Goal: Task Accomplishment & Management: Manage account settings

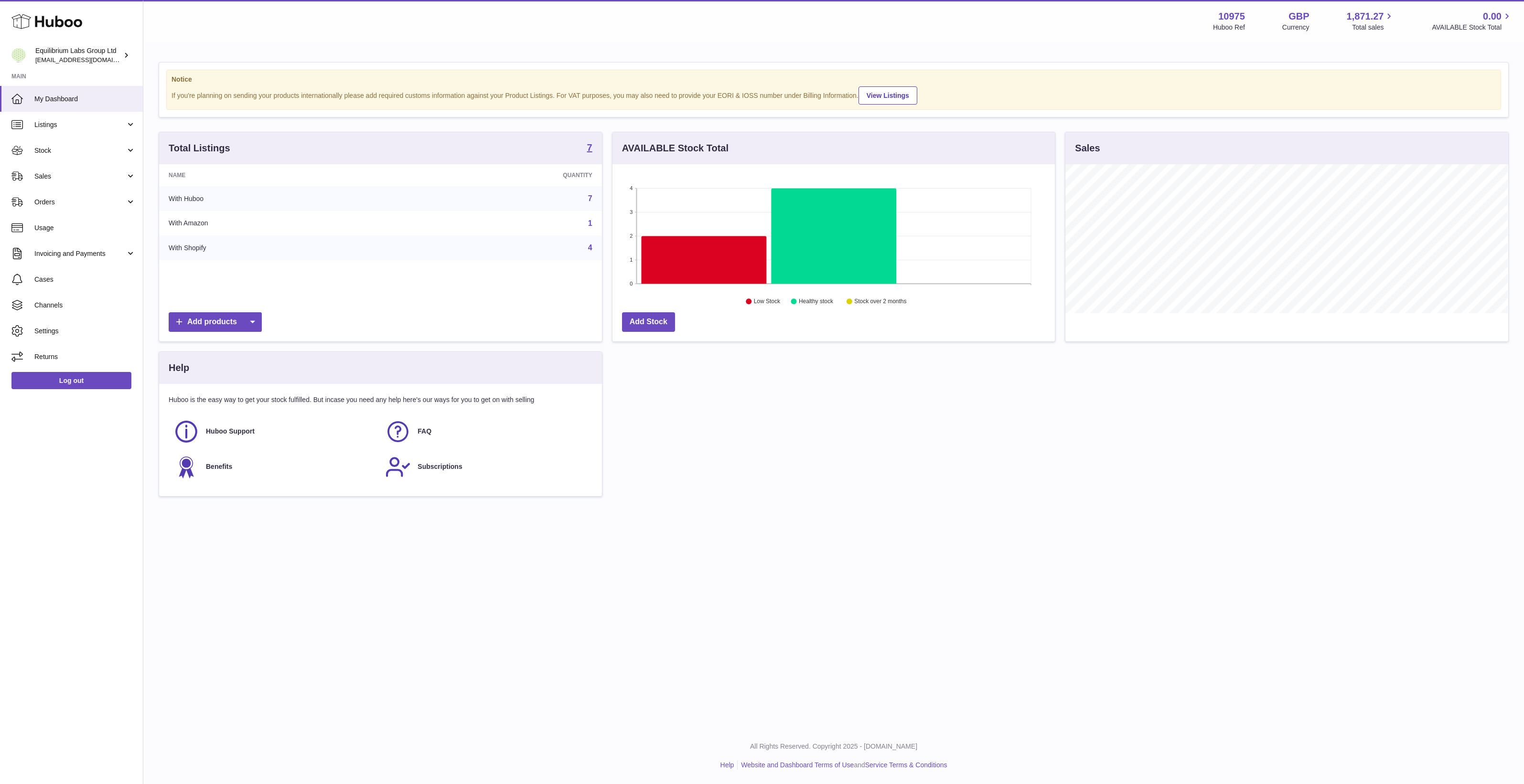
scroll to position [148, 443]
drag, startPoint x: 745, startPoint y: 493, endPoint x: 761, endPoint y: 494, distance: 16.0
click at [745, 493] on div "Total Listings 7 Name Quantity With Huboo 7 With Amazon 1 With Shopify 4 Add pr…" at bounding box center [834, 319] width 1360 height 374
click at [883, 459] on div "Total Listings 7 Name Quantity With Huboo 7 With Amazon 1 With Shopify 4 Add pr…" at bounding box center [834, 319] width 1360 height 374
click at [63, 309] on span "Channels" at bounding box center [85, 305] width 101 height 9
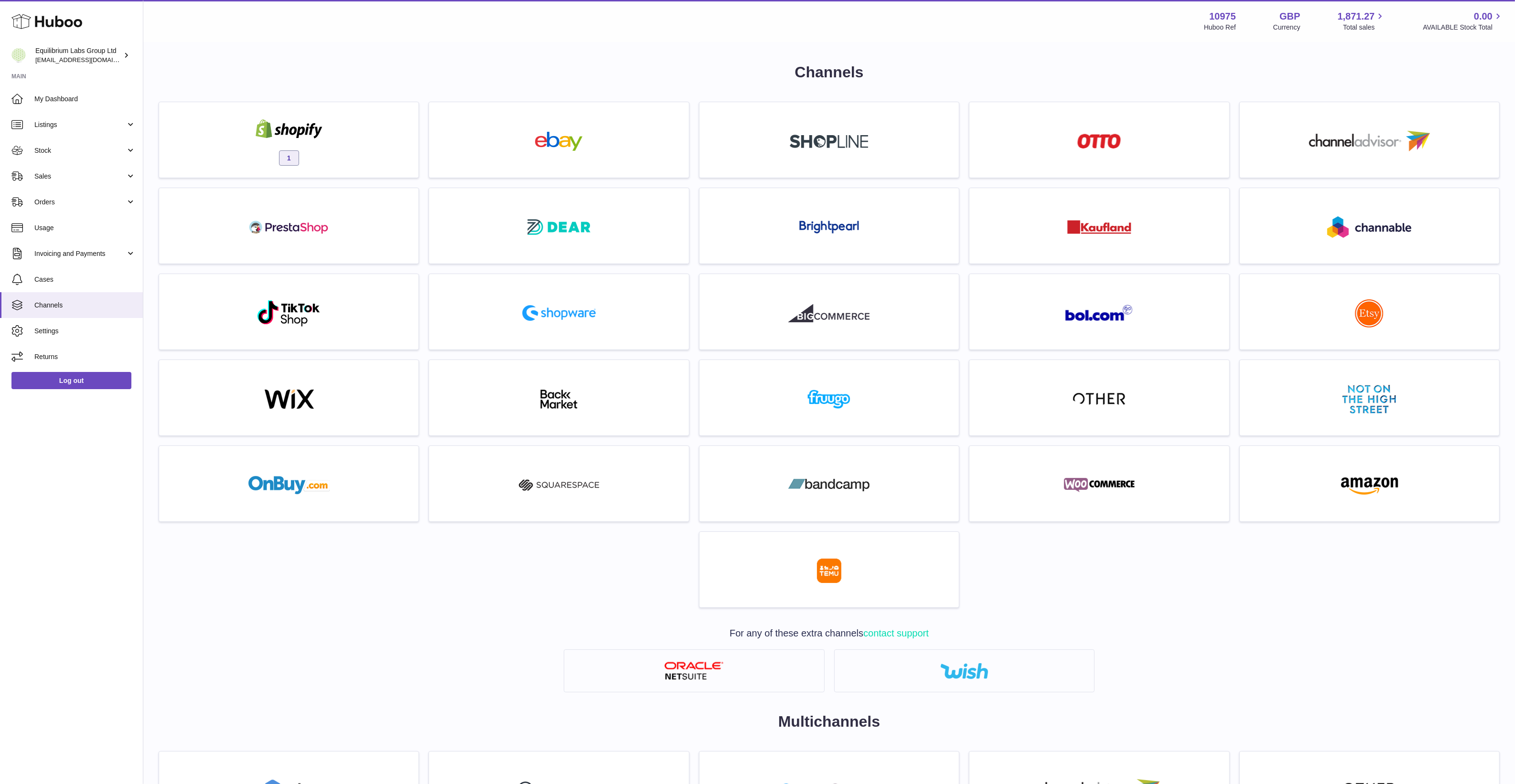
click at [1161, 602] on div "1" at bounding box center [829, 359] width 1351 height 516
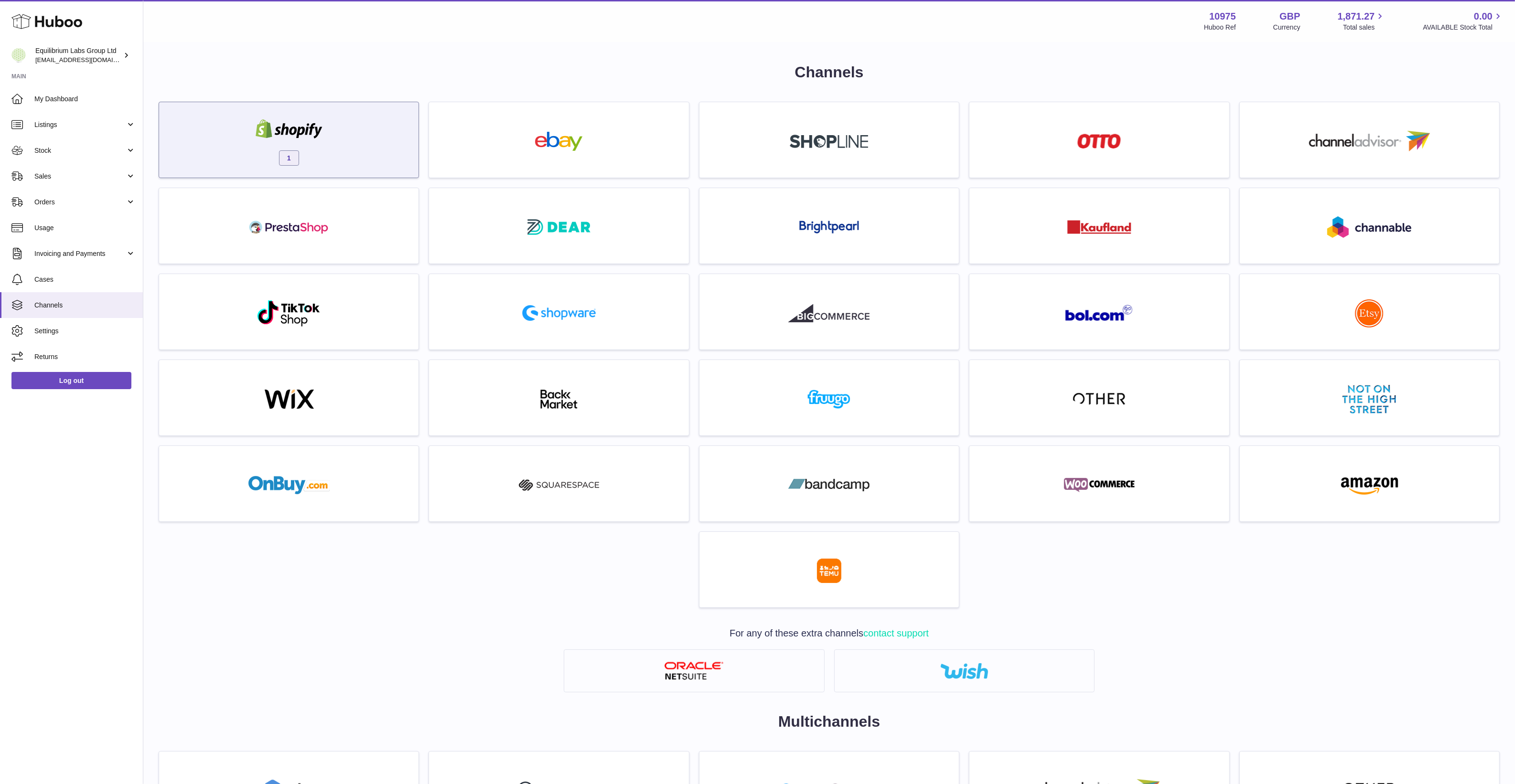
click at [331, 140] on div "1" at bounding box center [289, 142] width 250 height 61
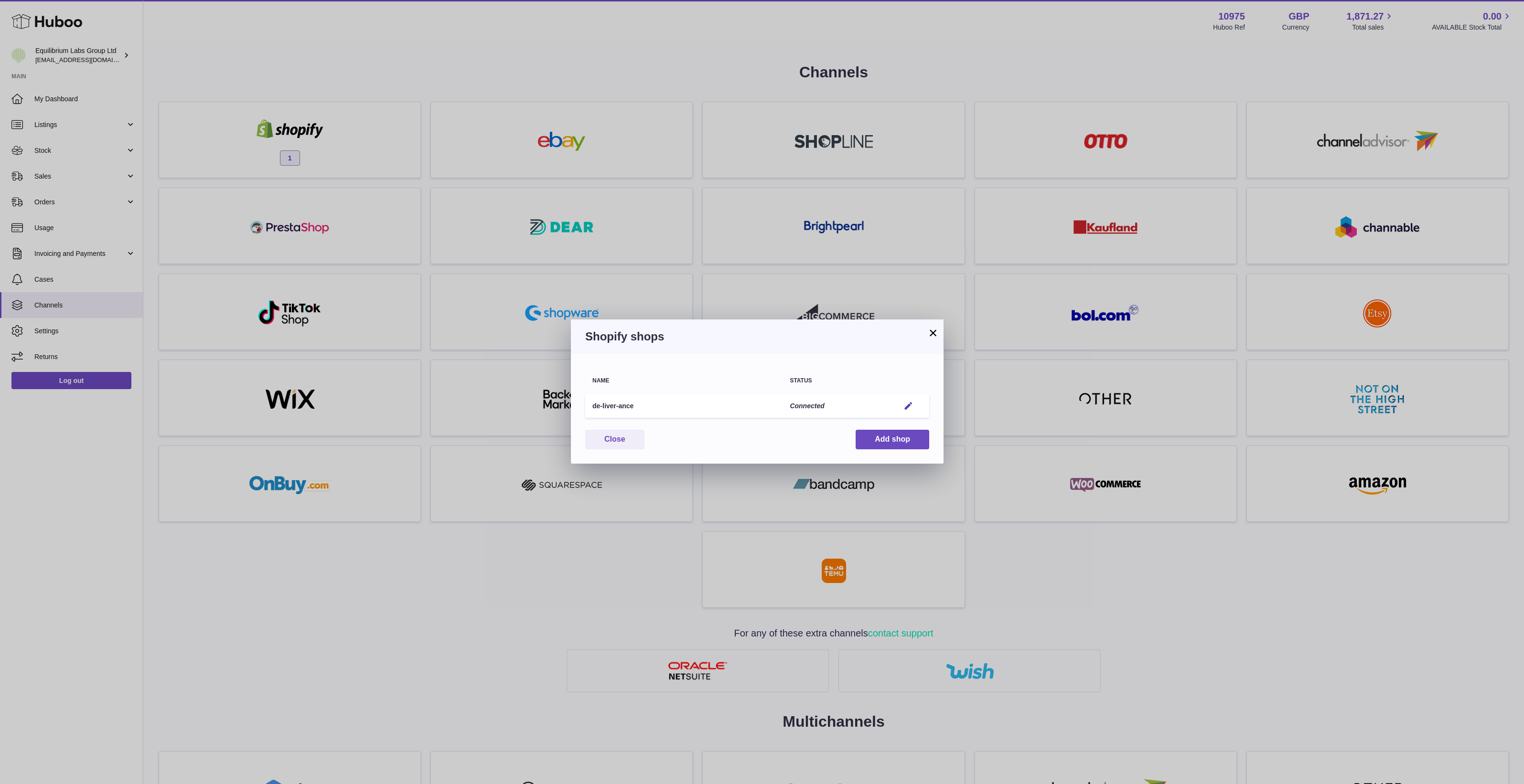
click at [734, 363] on div "Name Status de-liver-ance Connected Edit You have not connected shop yet. Close…" at bounding box center [757, 409] width 373 height 110
click at [907, 408] on em "button" at bounding box center [908, 406] width 10 height 10
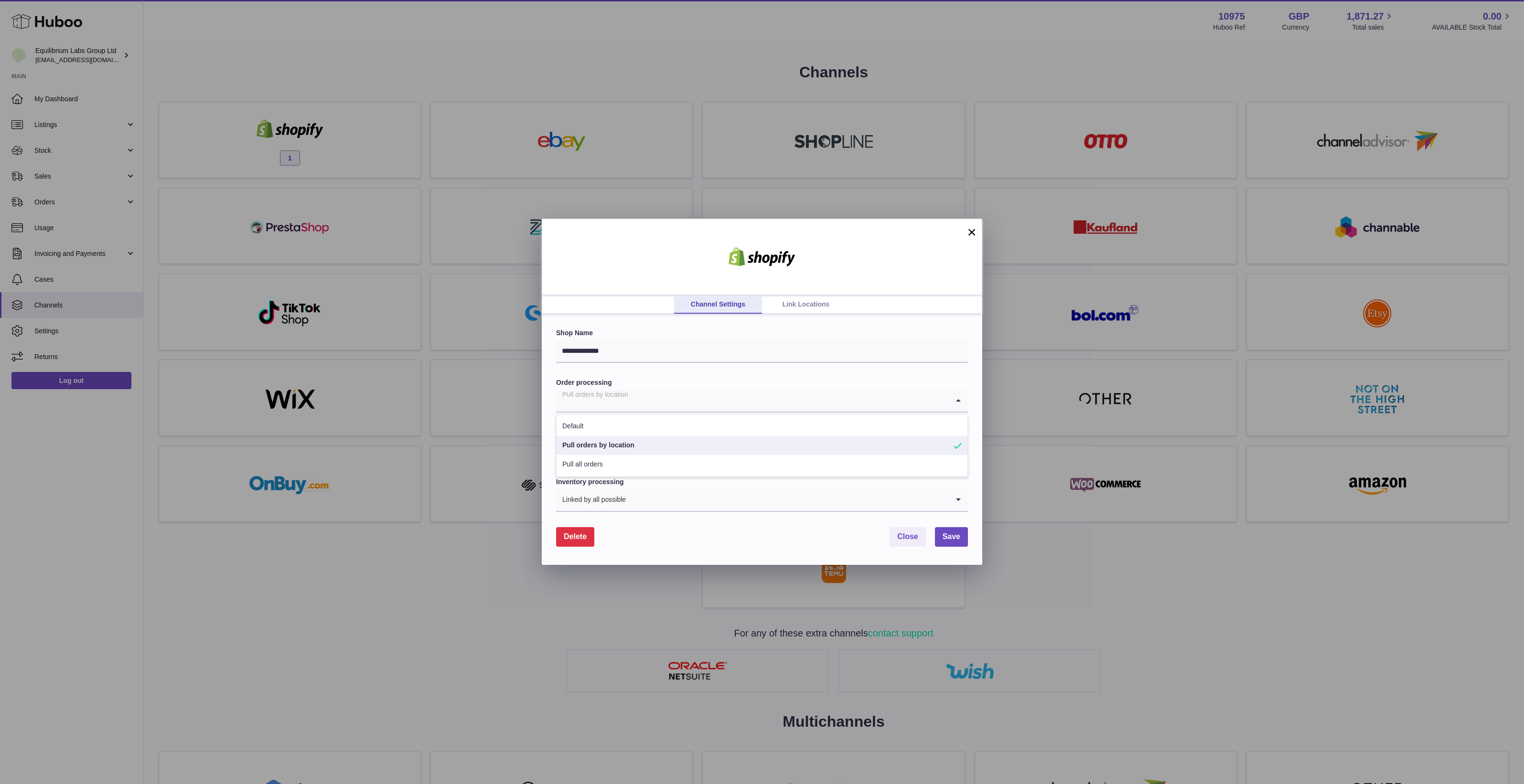
click at [749, 391] on input "Search for option" at bounding box center [753, 400] width 393 height 22
click at [667, 444] on li "Pull orders by location" at bounding box center [762, 445] width 411 height 19
click at [798, 307] on link "Link Locations" at bounding box center [806, 304] width 88 height 18
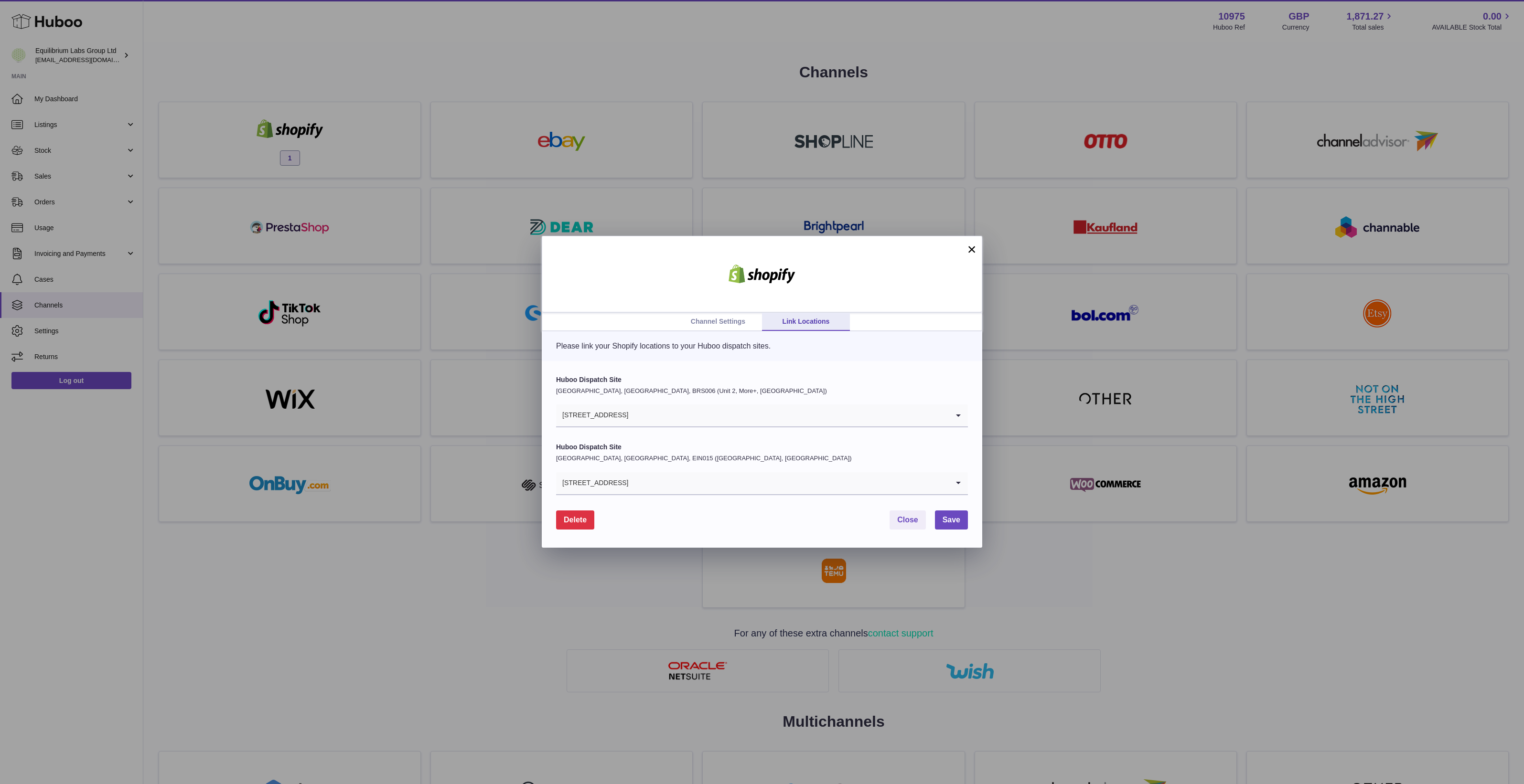
click at [689, 416] on input "Search for option" at bounding box center [789, 415] width 320 height 22
click at [687, 355] on div "Please link your Shopify locations to your Huboo dispatch sites." at bounding box center [762, 346] width 441 height 30
click at [738, 325] on link "Channel Settings" at bounding box center [718, 322] width 88 height 18
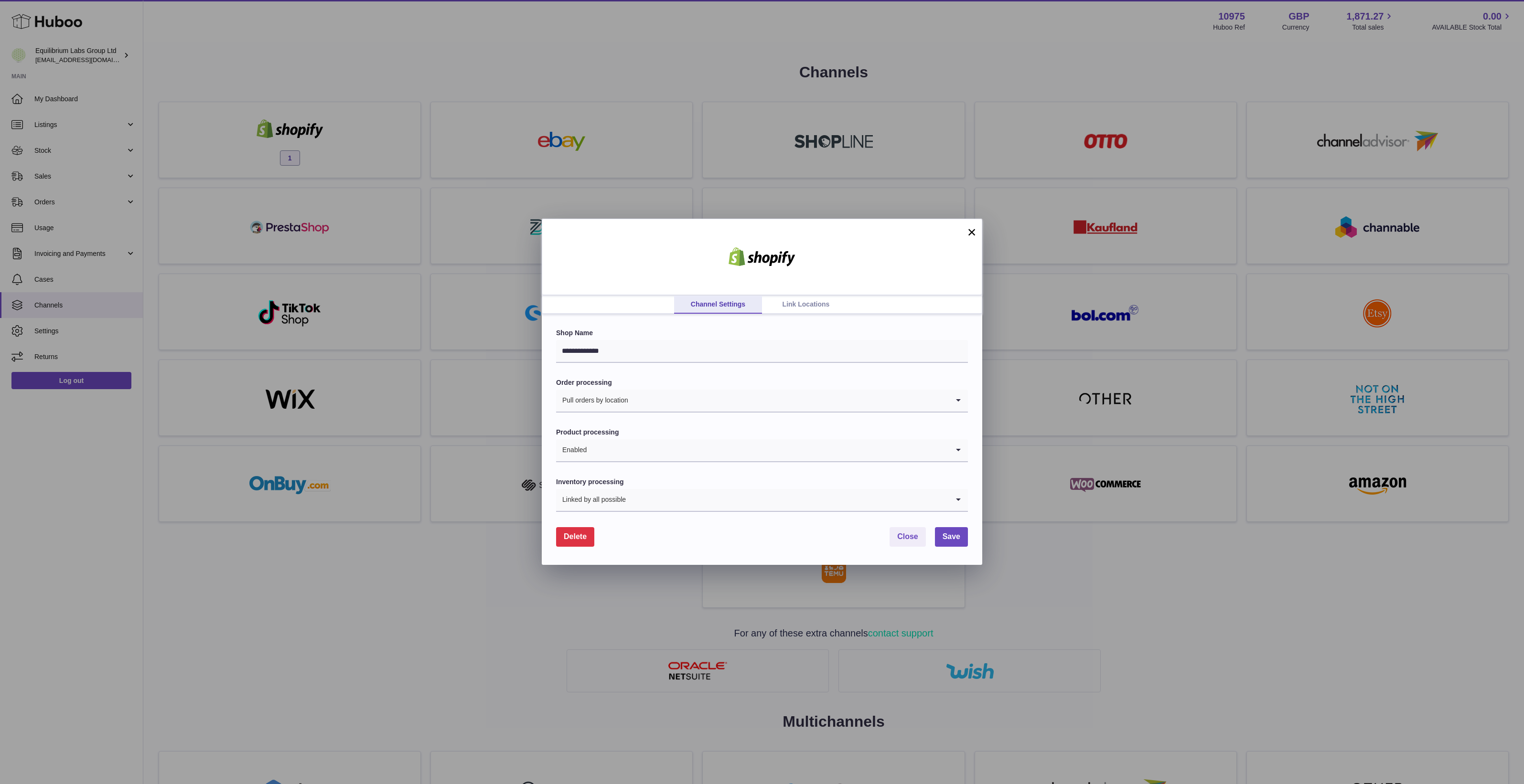
click at [734, 540] on div "Delete Close Save" at bounding box center [762, 537] width 412 height 20
click at [971, 235] on button "×" at bounding box center [971, 232] width 11 height 11
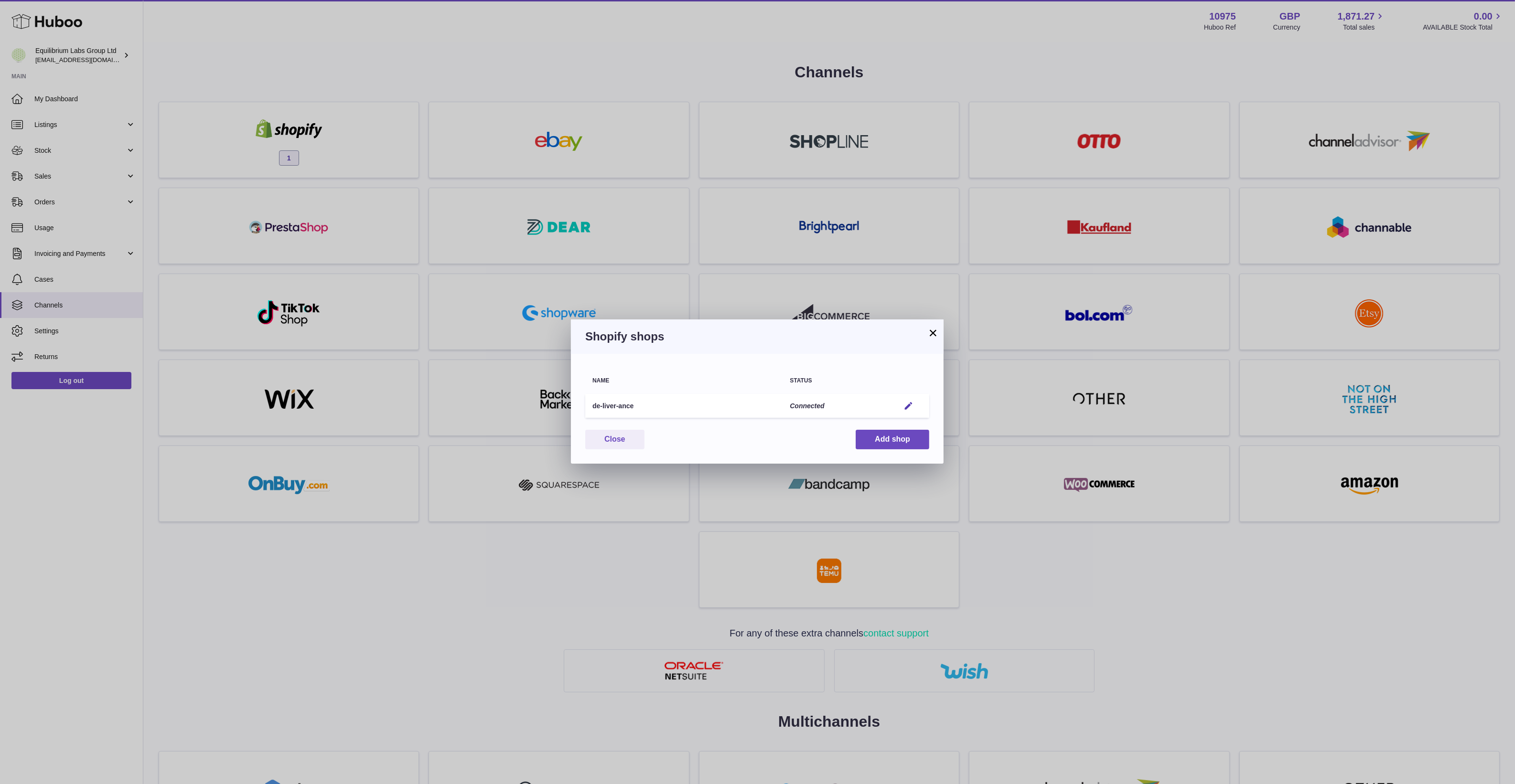
drag, startPoint x: 932, startPoint y: 331, endPoint x: 918, endPoint y: 331, distance: 14.0
click at [932, 331] on button "×" at bounding box center [932, 332] width 11 height 11
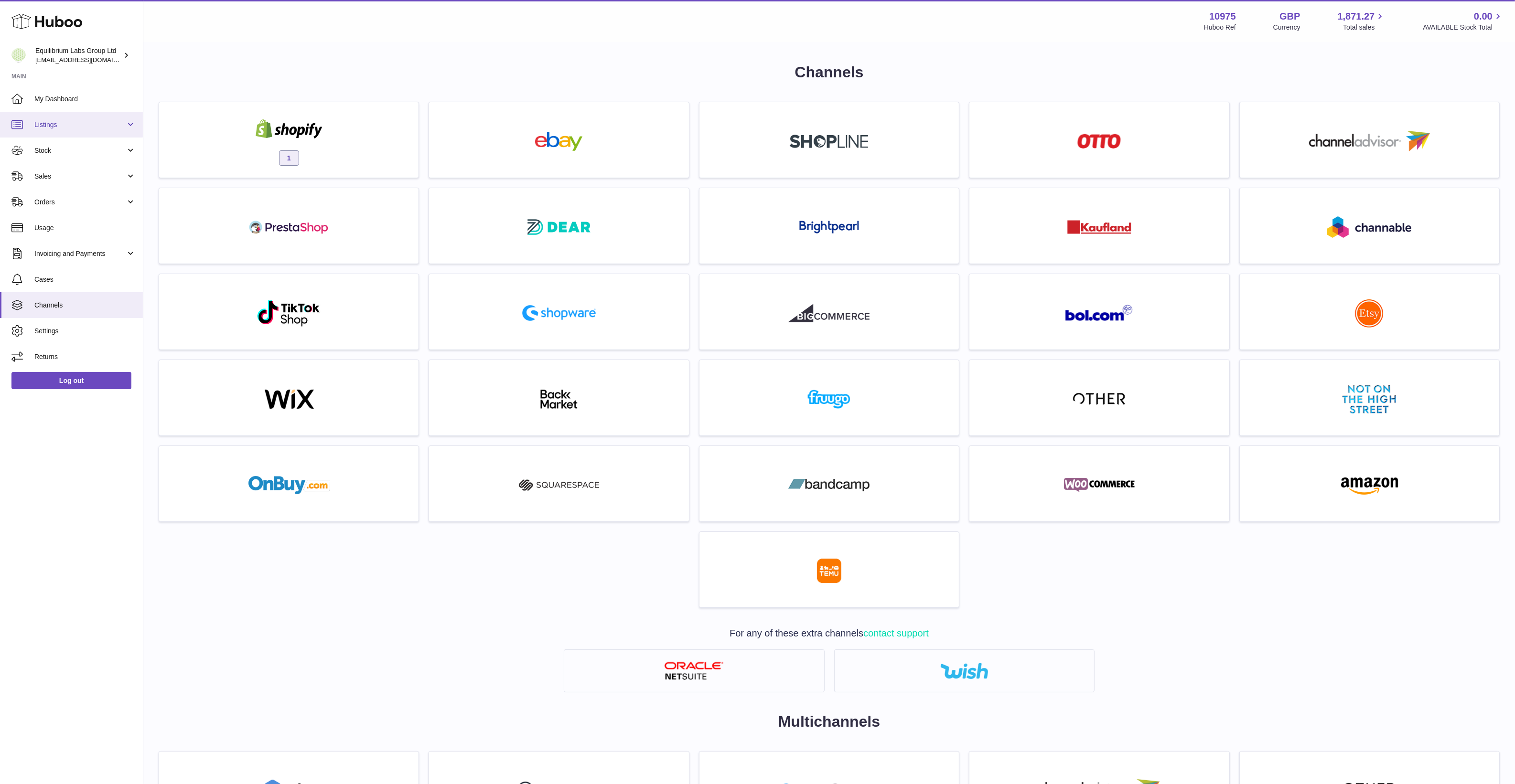
click at [88, 125] on span "Listings" at bounding box center [80, 124] width 91 height 9
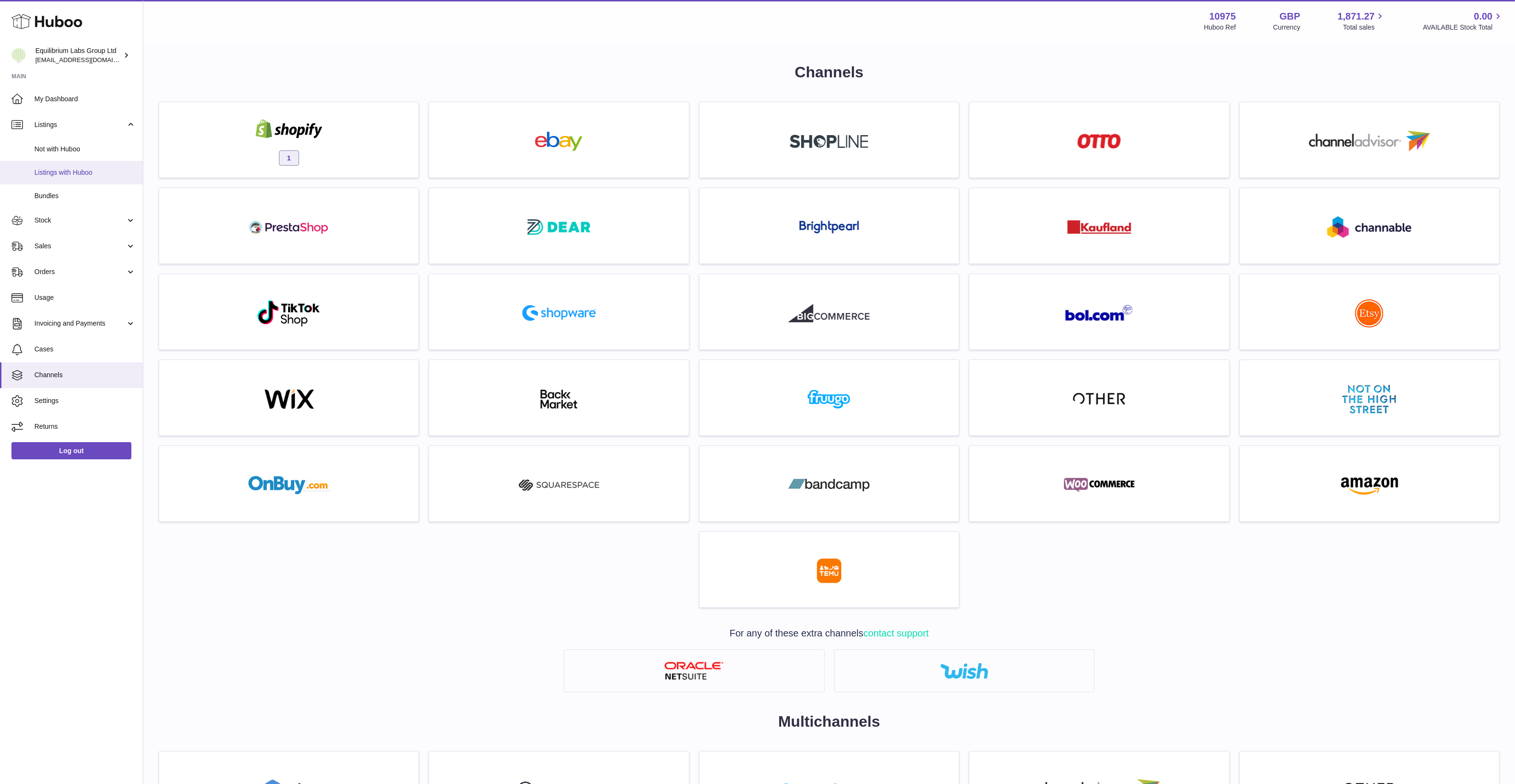
click at [82, 179] on link "Listings with Huboo" at bounding box center [71, 173] width 143 height 24
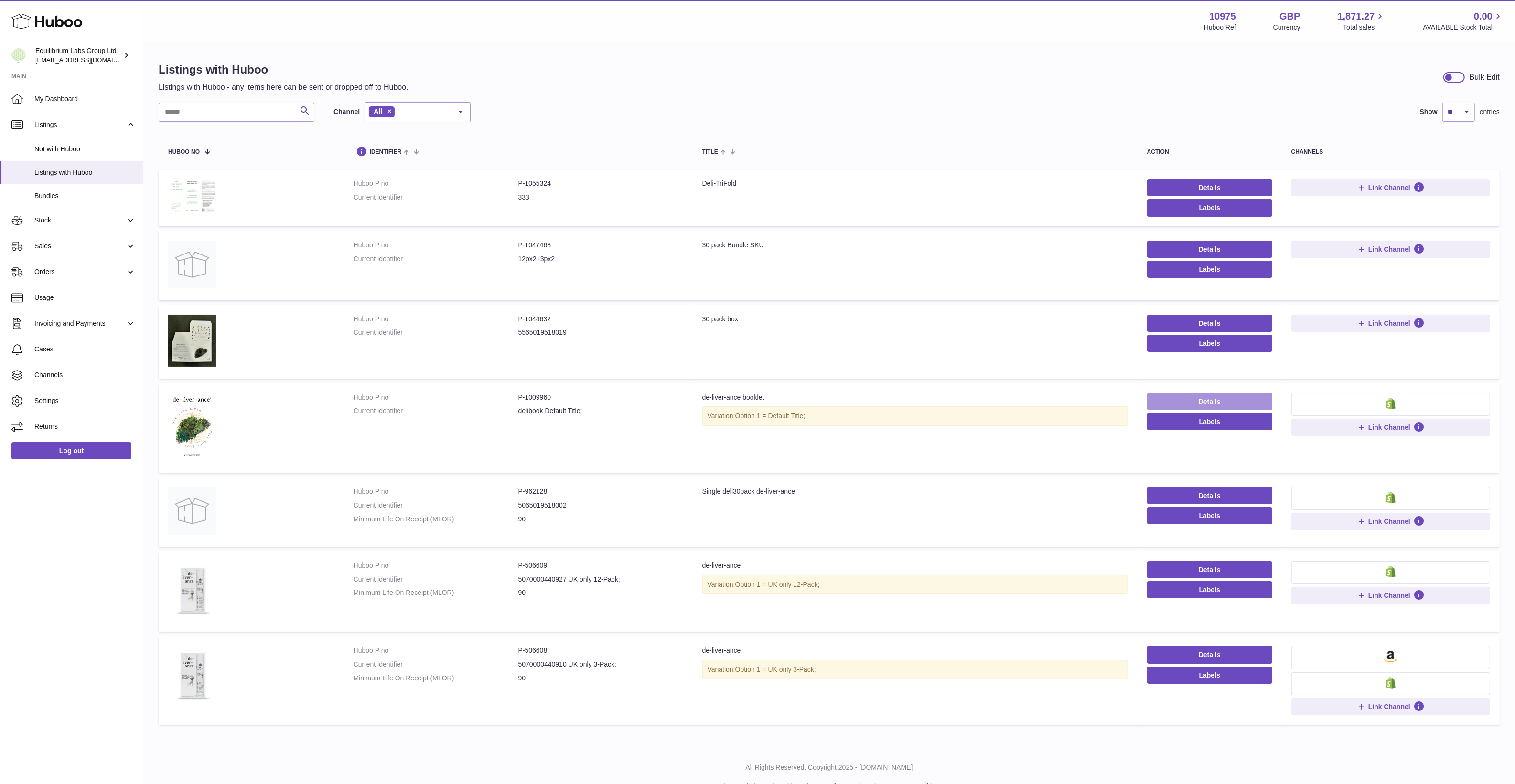
click at [1170, 394] on link "Details" at bounding box center [1210, 401] width 125 height 17
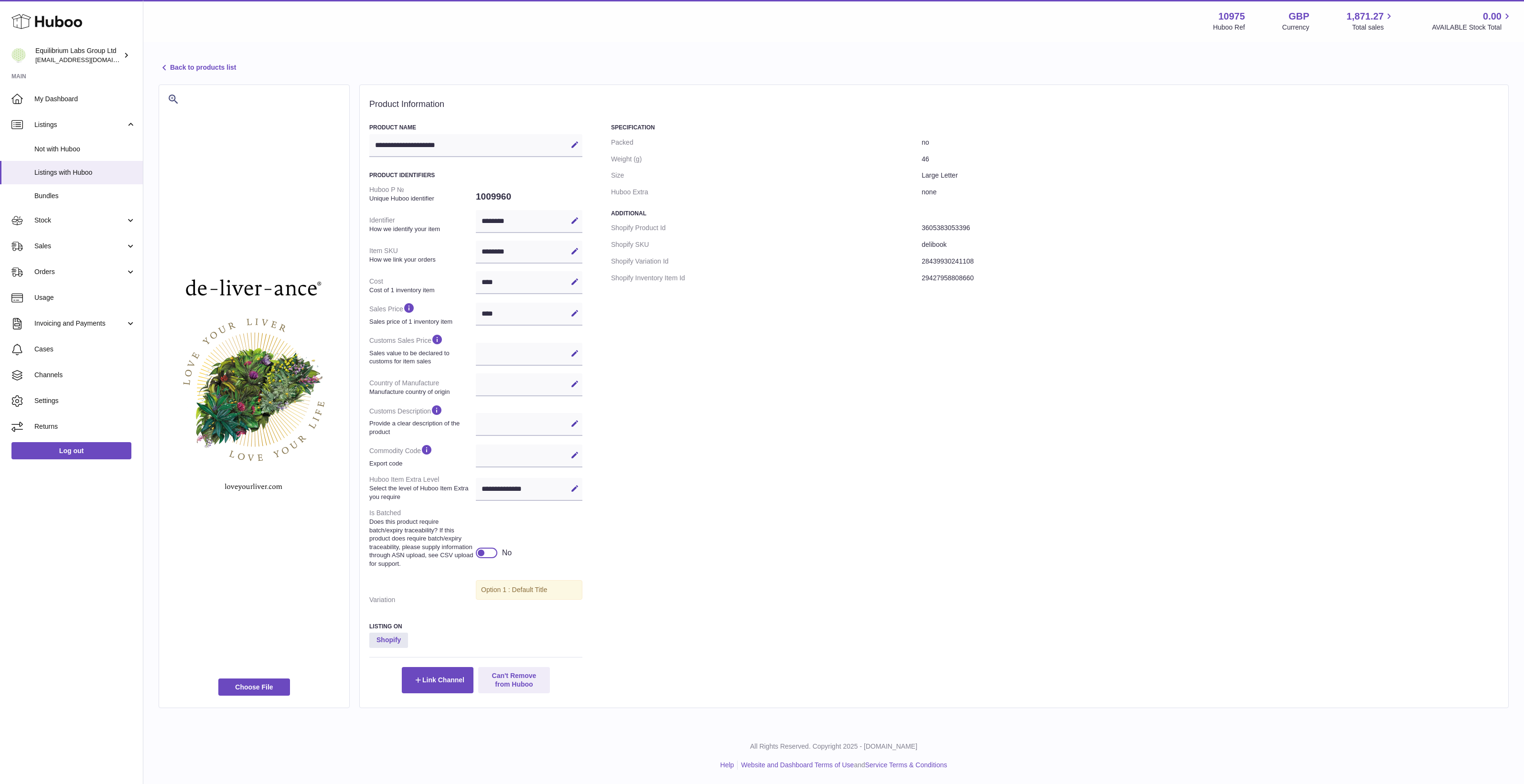
select select
select select "****"
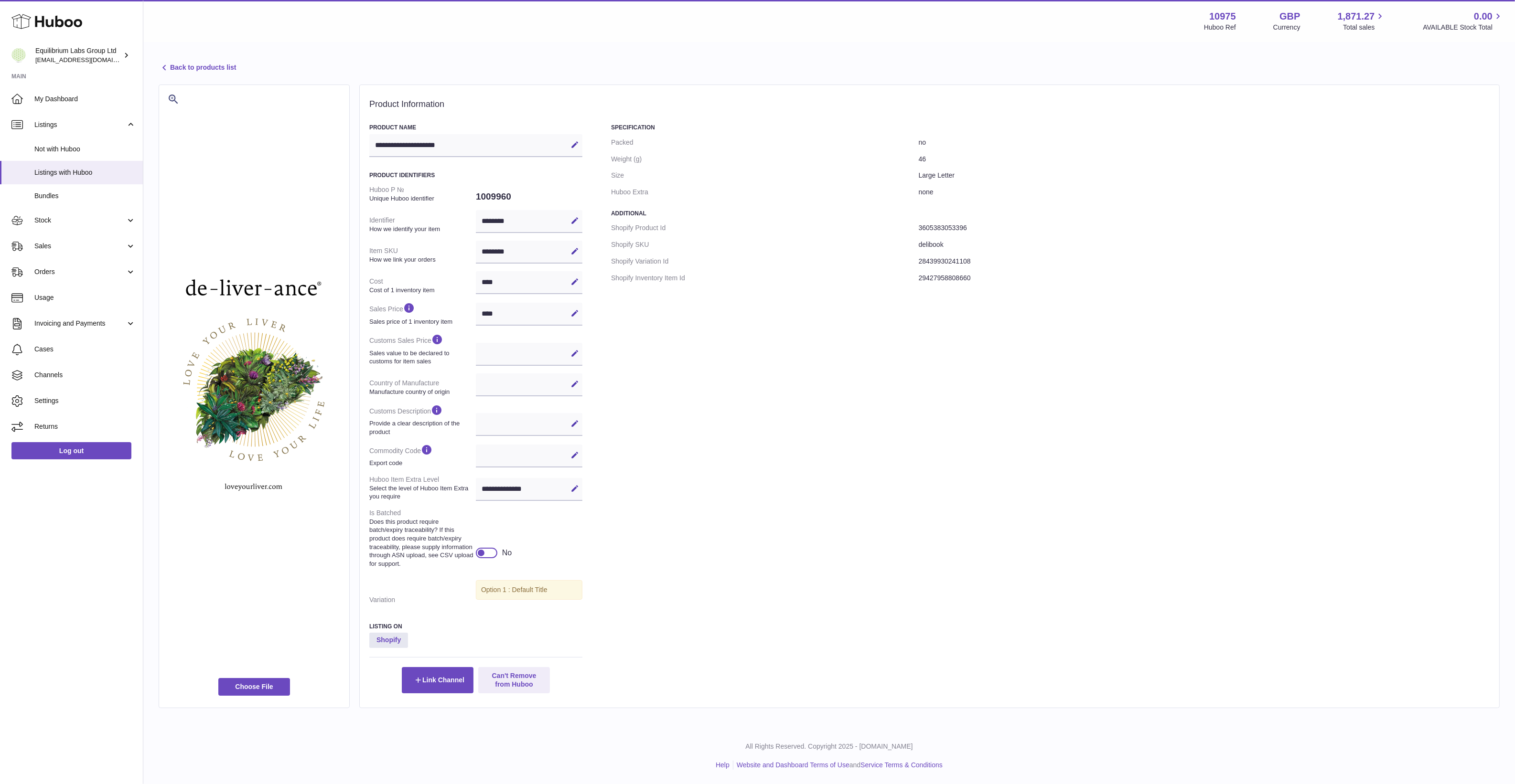
click at [786, 554] on div "Specification Packed no Weight (g) 46 Size Large Letter Huboo Extra none Additi…" at bounding box center [1050, 408] width 878 height 569
drag, startPoint x: 978, startPoint y: 273, endPoint x: 887, endPoint y: 283, distance: 91.5
click at [887, 283] on dl "Shopify Product Id 3605383053396 Shopify SKU delibook Shopify Variation Id 2843…" at bounding box center [1050, 252] width 878 height 67
drag, startPoint x: 887, startPoint y: 283, endPoint x: 942, endPoint y: 346, distance: 83.6
click at [942, 346] on div "Specification Packed no Weight (g) 46 Size Large Letter Huboo Extra none Additi…" at bounding box center [1050, 408] width 878 height 569
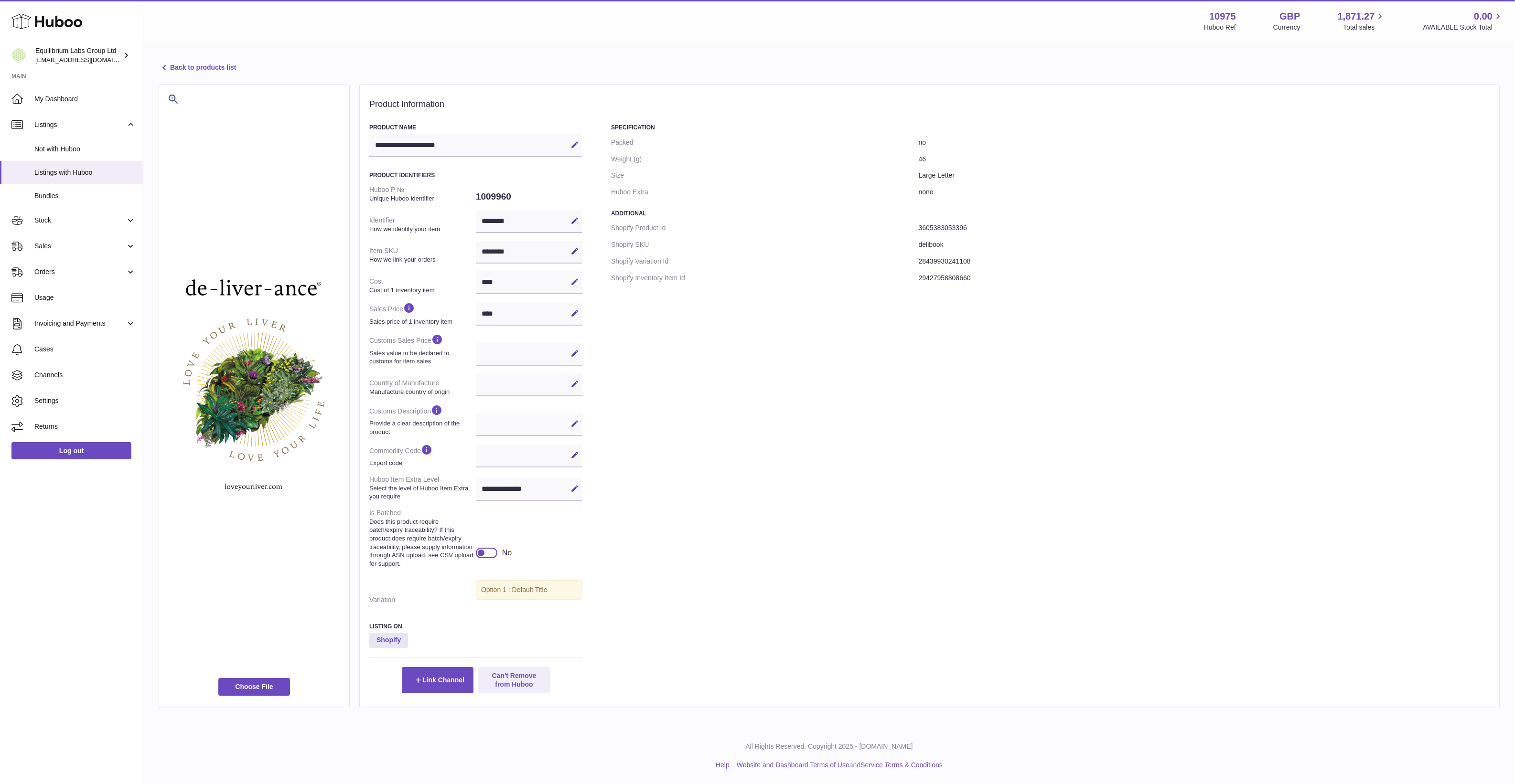
click at [897, 334] on div "Specification Packed no Weight (g) 46 Size Large Letter Huboo Extra none Additi…" at bounding box center [1050, 408] width 878 height 569
click at [74, 376] on span "Channels" at bounding box center [85, 375] width 101 height 9
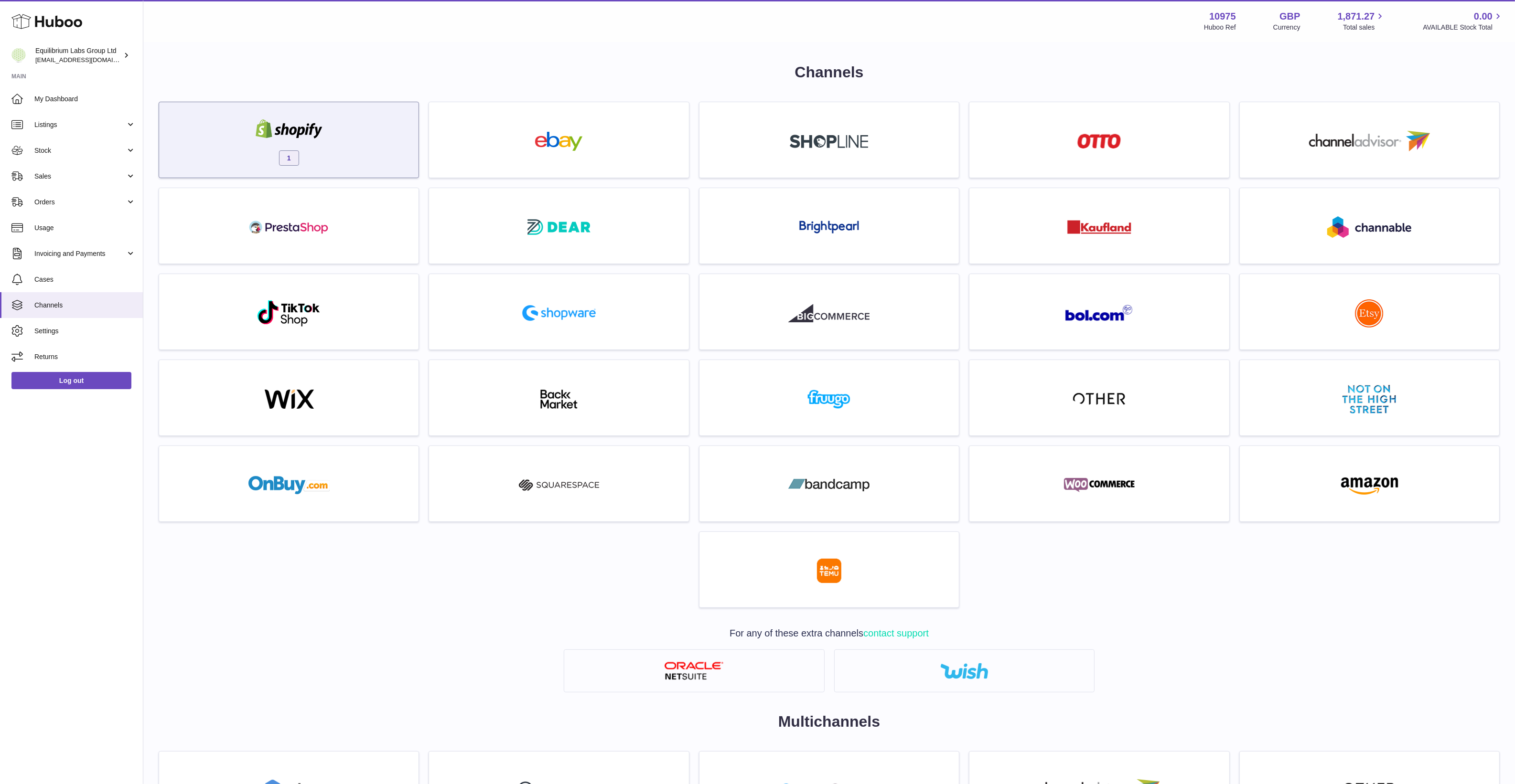
click at [343, 160] on div "1" at bounding box center [289, 142] width 250 height 61
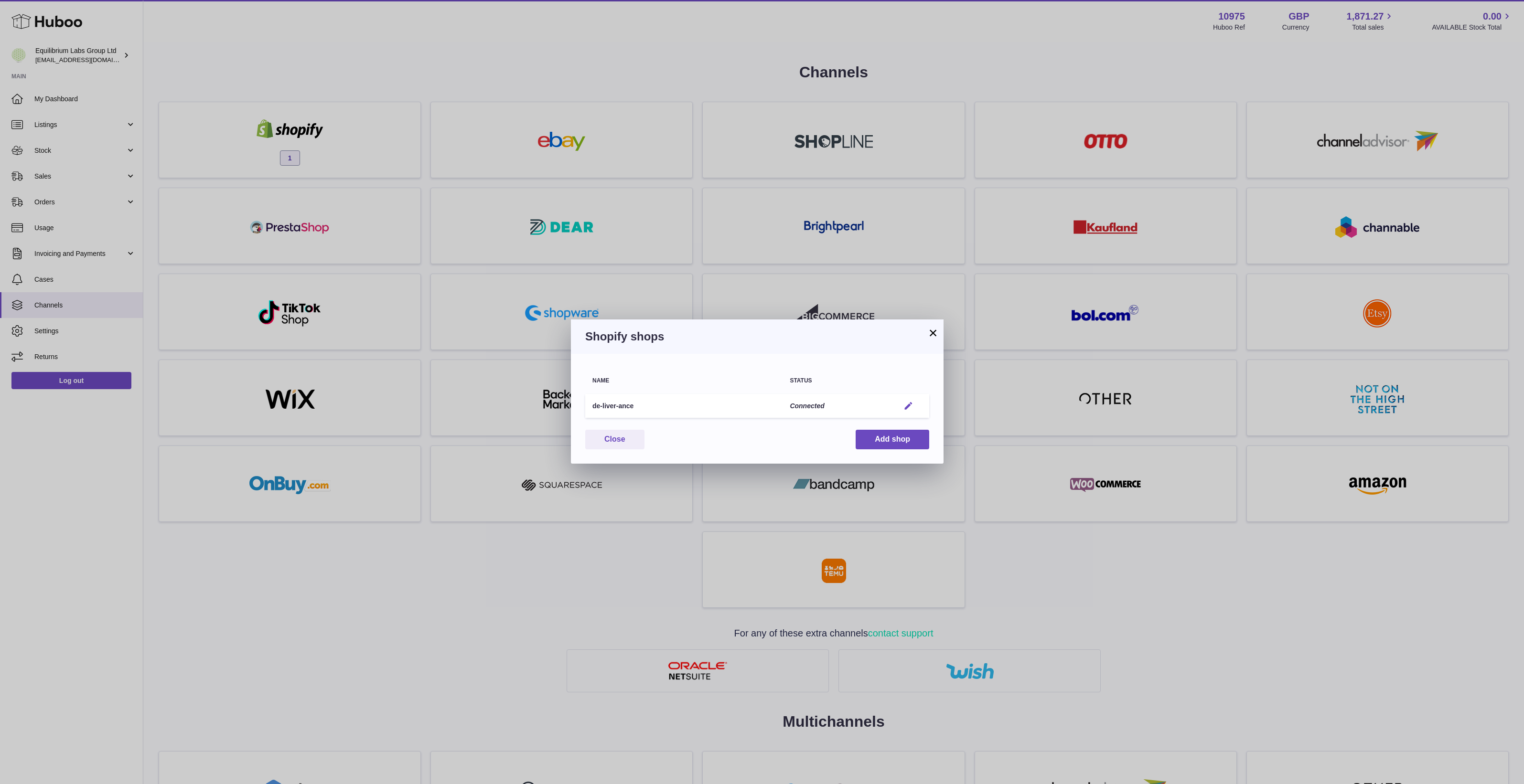
click at [904, 410] on em "button" at bounding box center [908, 406] width 10 height 10
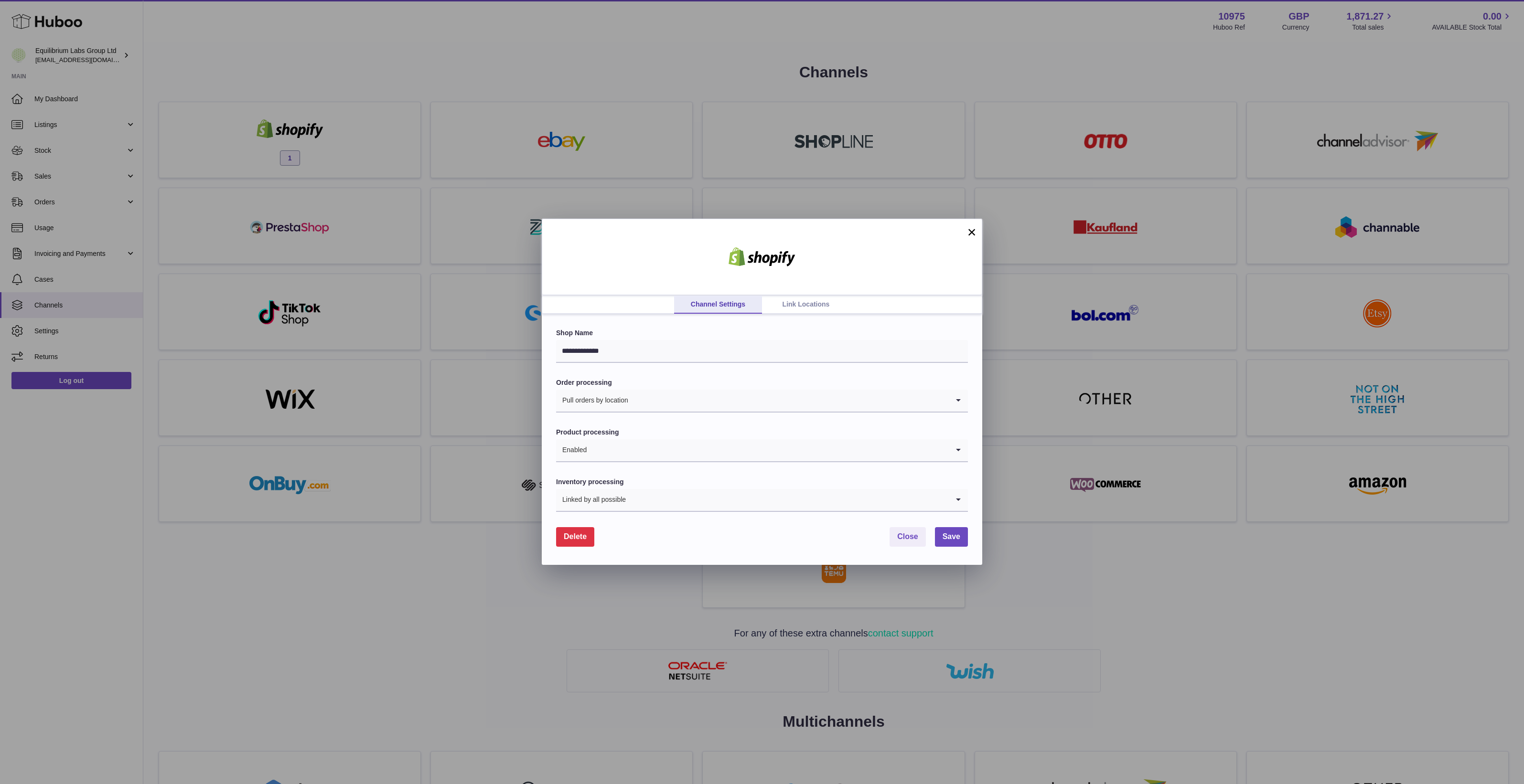
click at [782, 302] on link "Link Locations" at bounding box center [806, 304] width 88 height 18
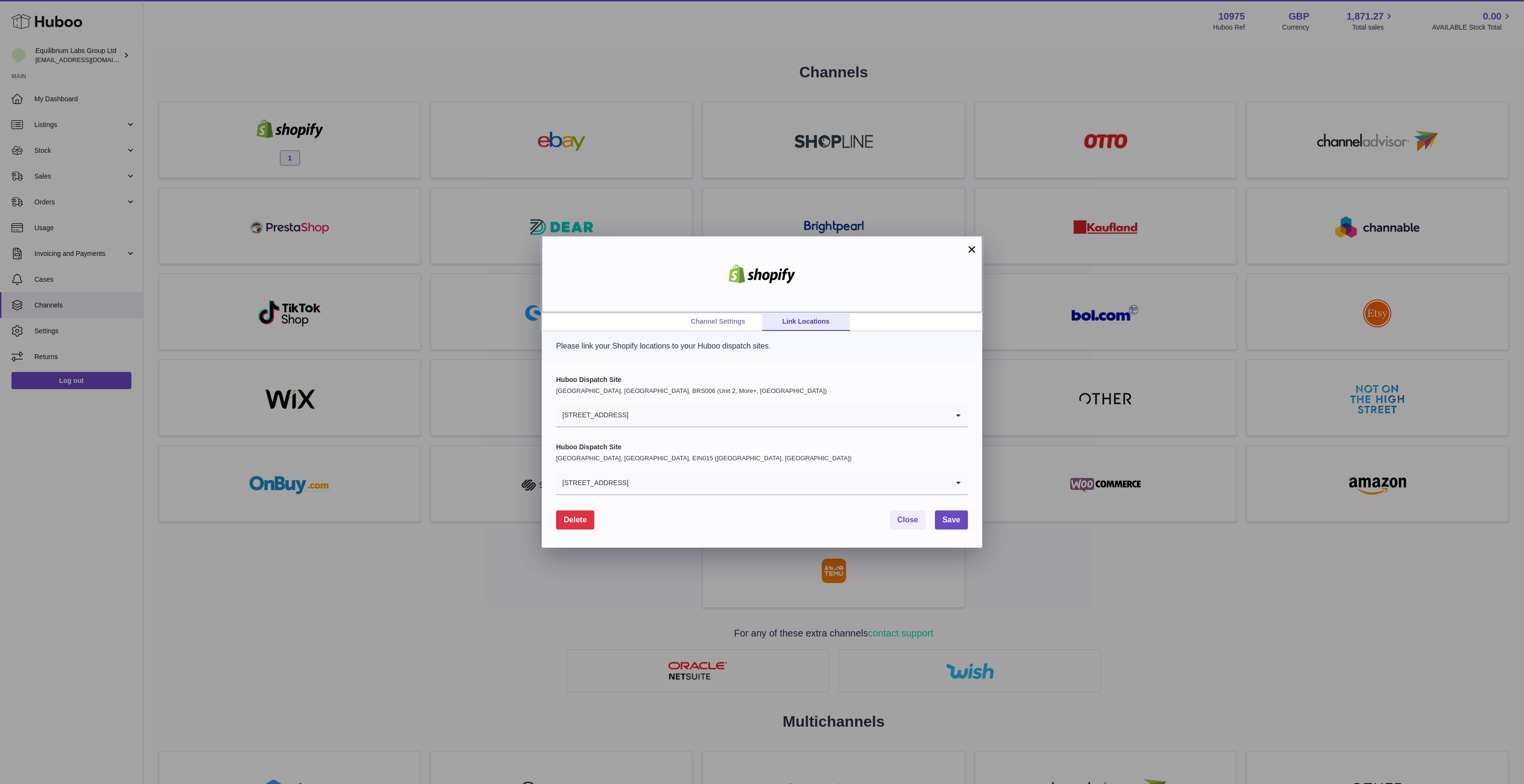
click at [805, 274] on div at bounding box center [762, 274] width 441 height 76
click at [222, 23] on div "Channel Settings Link Locations × Please link your Shopify locations to your Hu…" at bounding box center [762, 392] width 1524 height 784
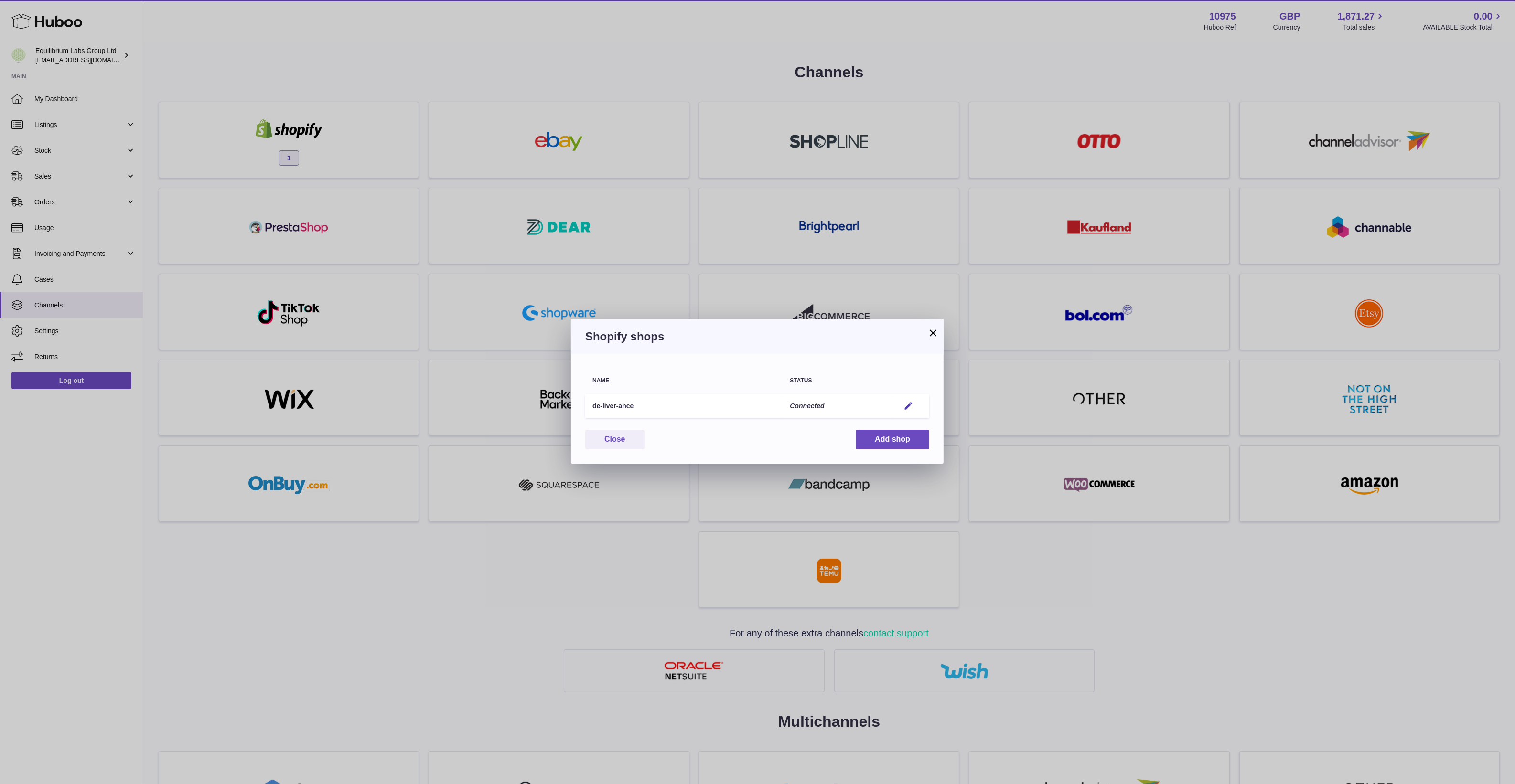
click at [1141, 596] on div "× Shopify shops Name Status de-liver-ance Connected Edit You have not connected…" at bounding box center [757, 392] width 1515 height 784
